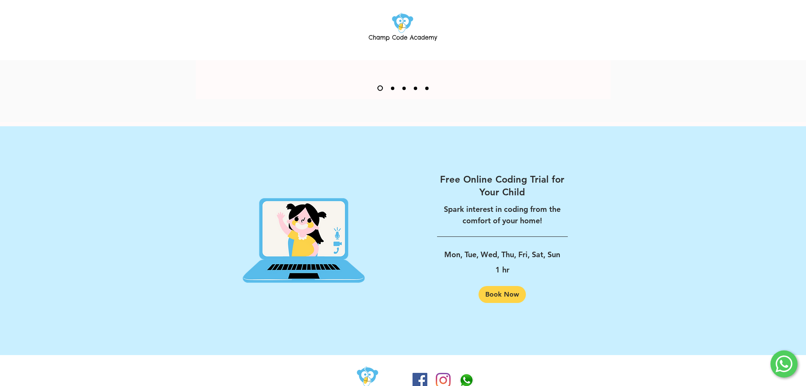
scroll to position [1290, 0]
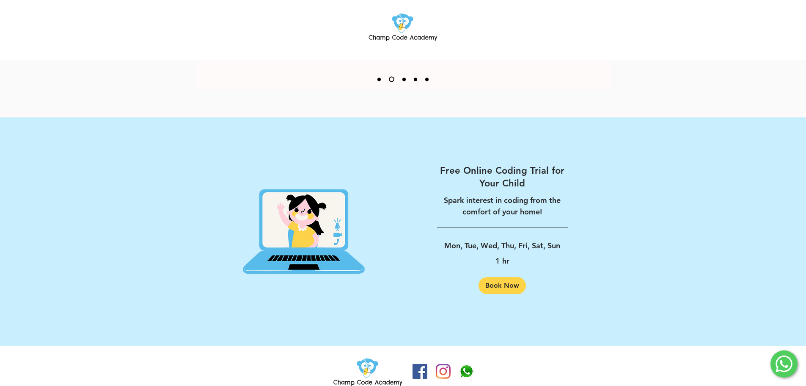
click at [784, 365] on icon at bounding box center [784, 364] width 8 height 8
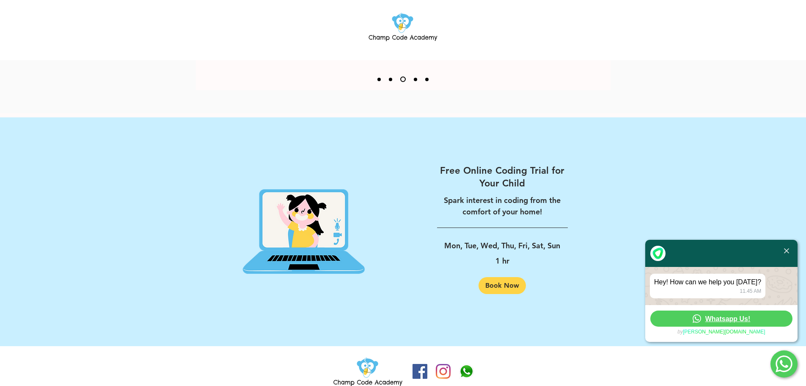
click at [741, 318] on span "Whatsapp Us!" at bounding box center [728, 318] width 45 height 8
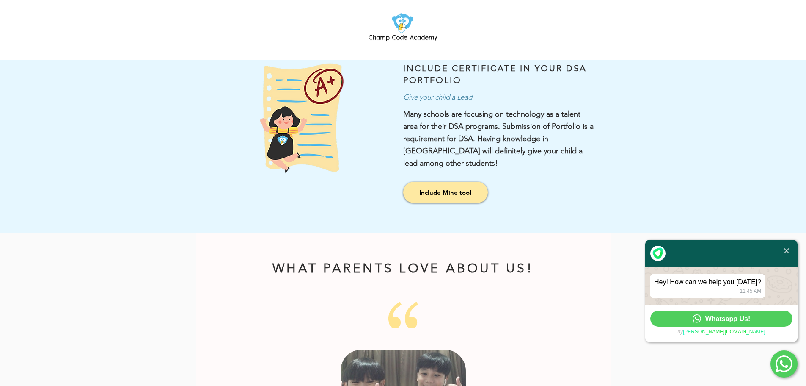
scroll to position [824, 0]
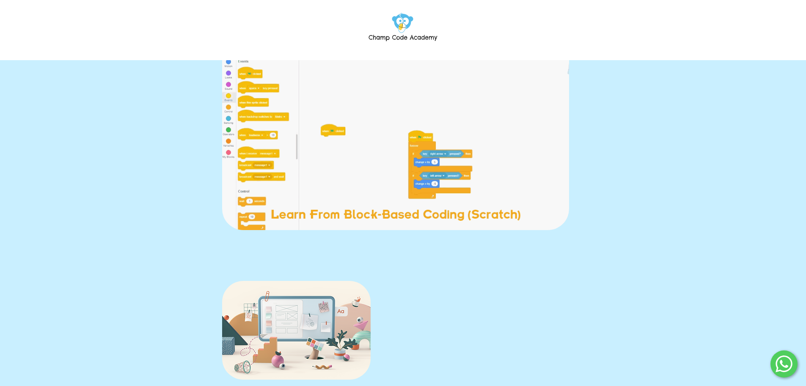
scroll to position [169, 0]
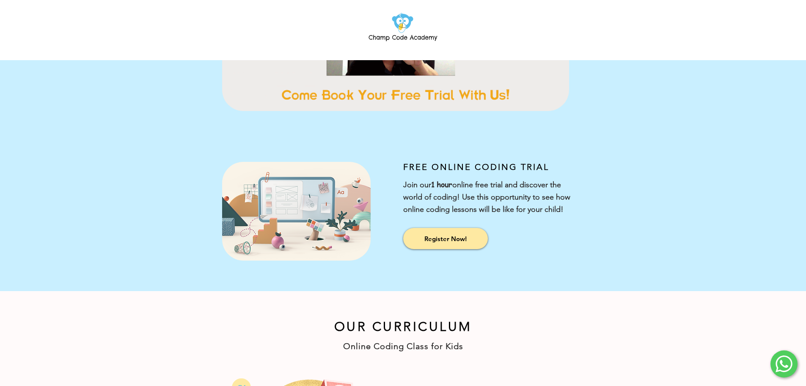
click at [783, 362] on icon at bounding box center [784, 363] width 17 height 17
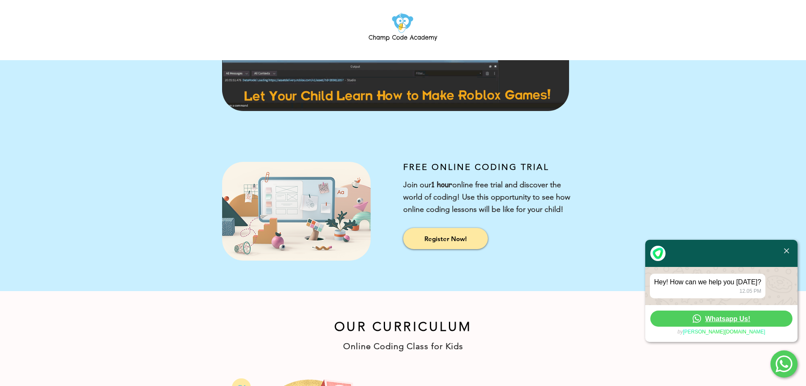
click at [708, 289] on div "12.05 PM" at bounding box center [707, 291] width 107 height 6
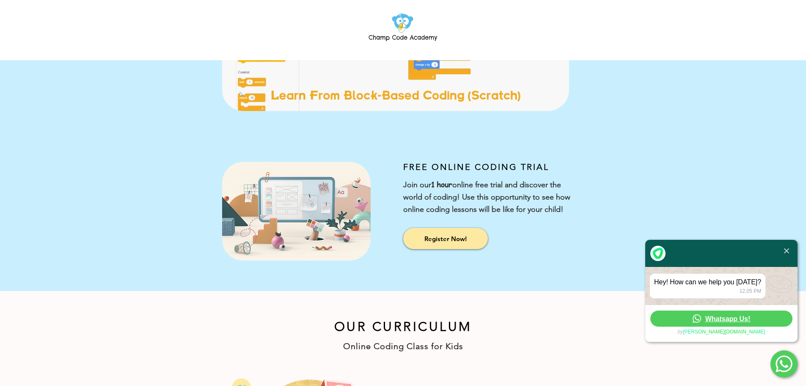
click at [726, 322] on span "Whatsapp Us!" at bounding box center [728, 318] width 45 height 8
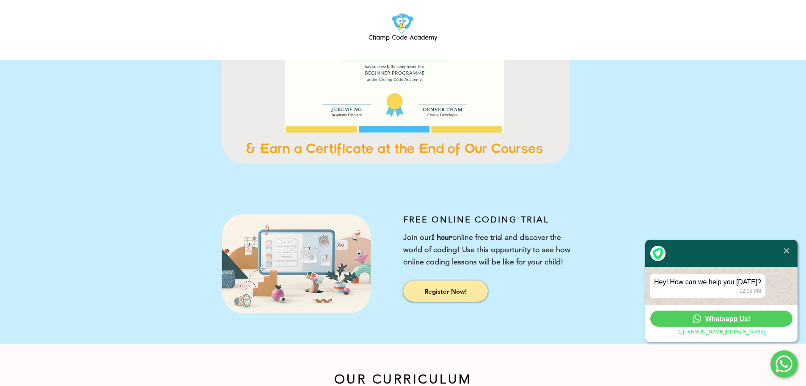
scroll to position [42, 0]
